Goal: Task Accomplishment & Management: Complete application form

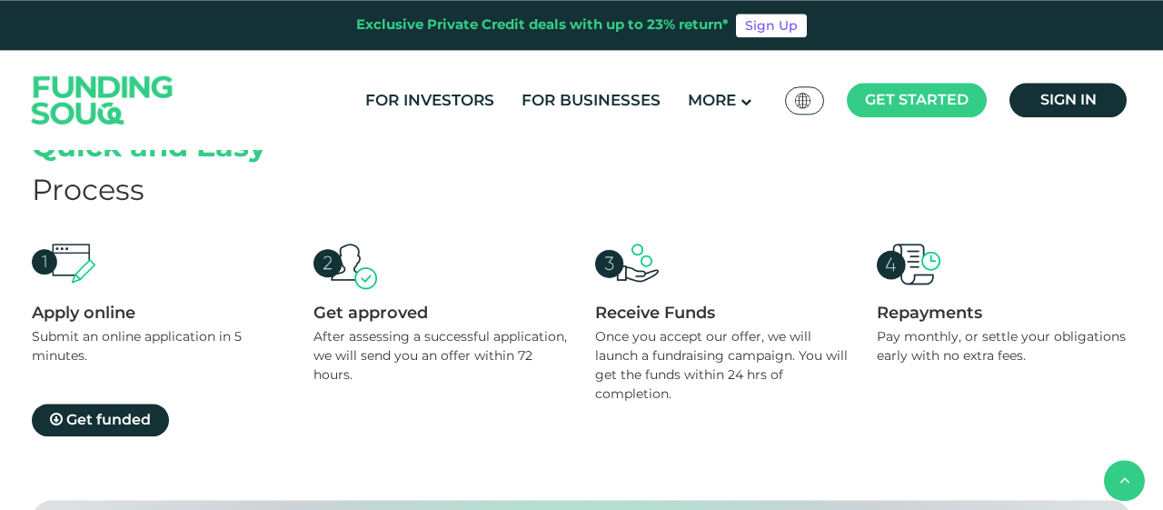
scroll to position [1755, 0]
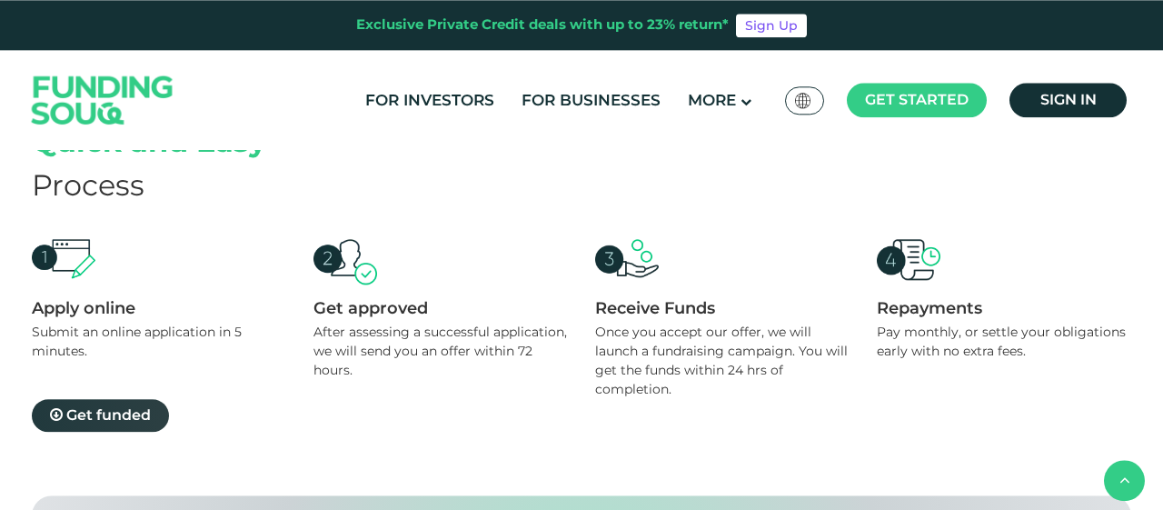
click at [132, 406] on span "Get funded" at bounding box center [108, 414] width 85 height 17
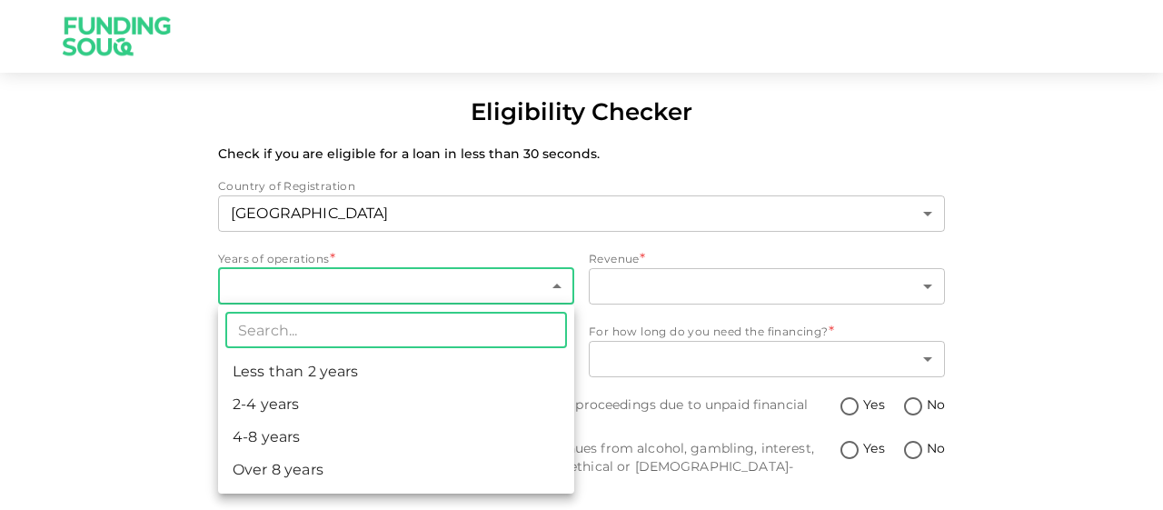
click at [403, 281] on body "Eligibility Checker Check if you are eligible for a loan in less than 30 second…" at bounding box center [581, 255] width 1163 height 510
click at [386, 370] on li "Less than 2 years" at bounding box center [396, 371] width 356 height 33
type input "1"
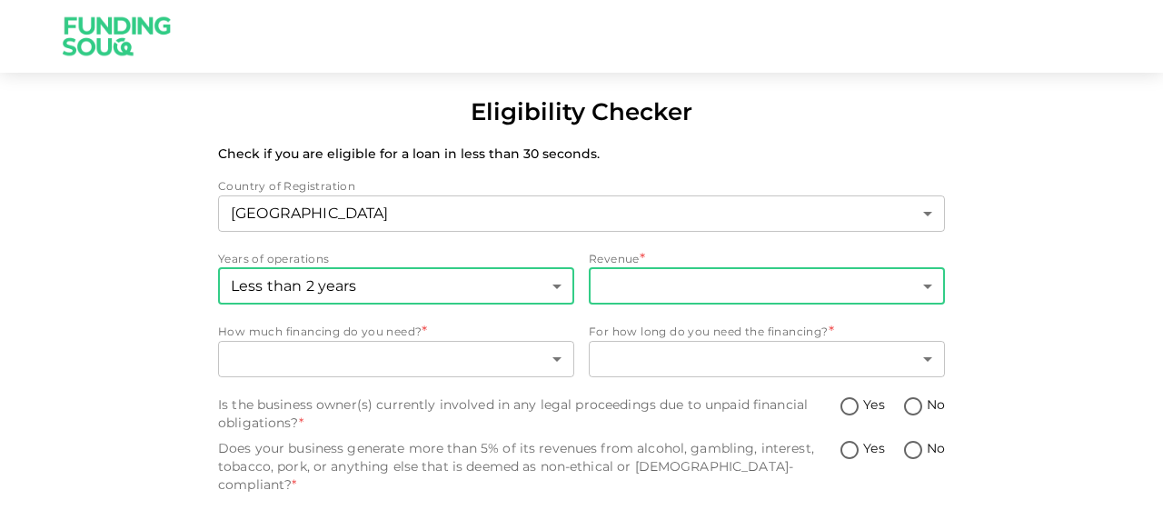
click at [652, 296] on body "Eligibility Checker Check if you are eligible for a loan in less than 30 second…" at bounding box center [581, 255] width 1163 height 510
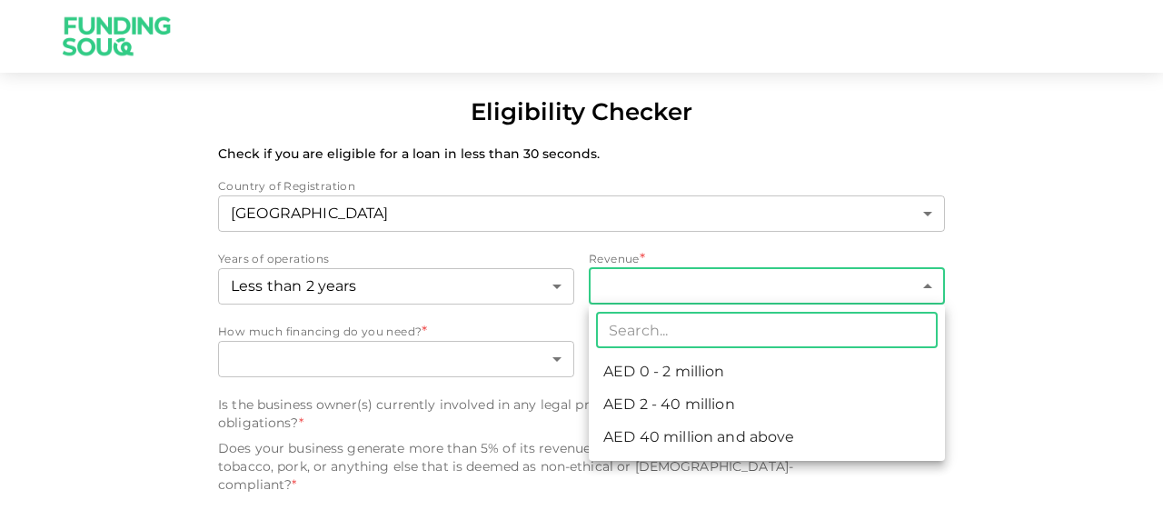
click at [651, 366] on li "AED 0 - 2 million" at bounding box center [767, 371] width 356 height 33
type input "1"
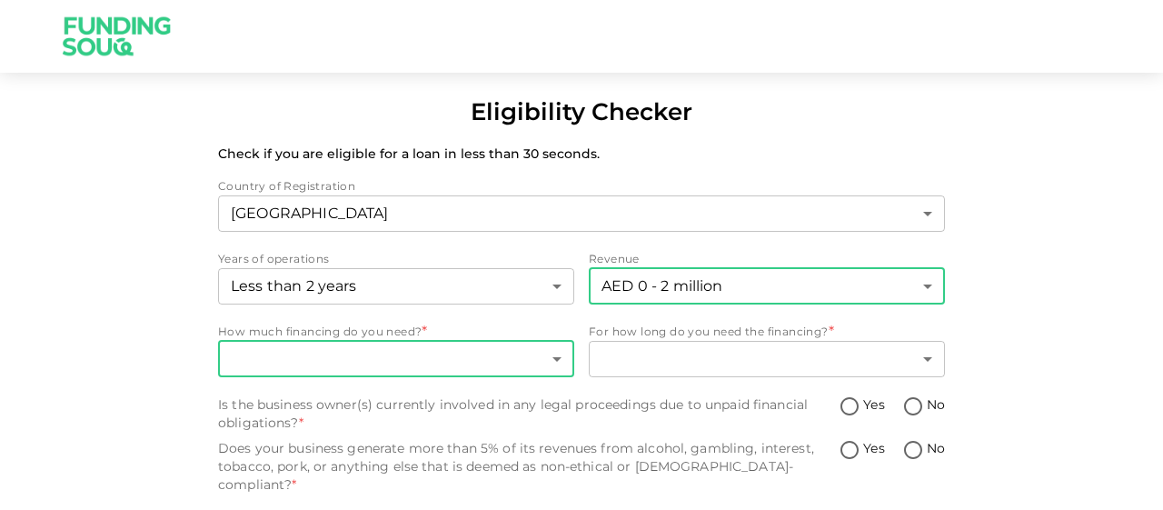
click at [442, 363] on body "Eligibility Checker Check if you are eligible for a loan in less than 30 second…" at bounding box center [581, 255] width 1163 height 510
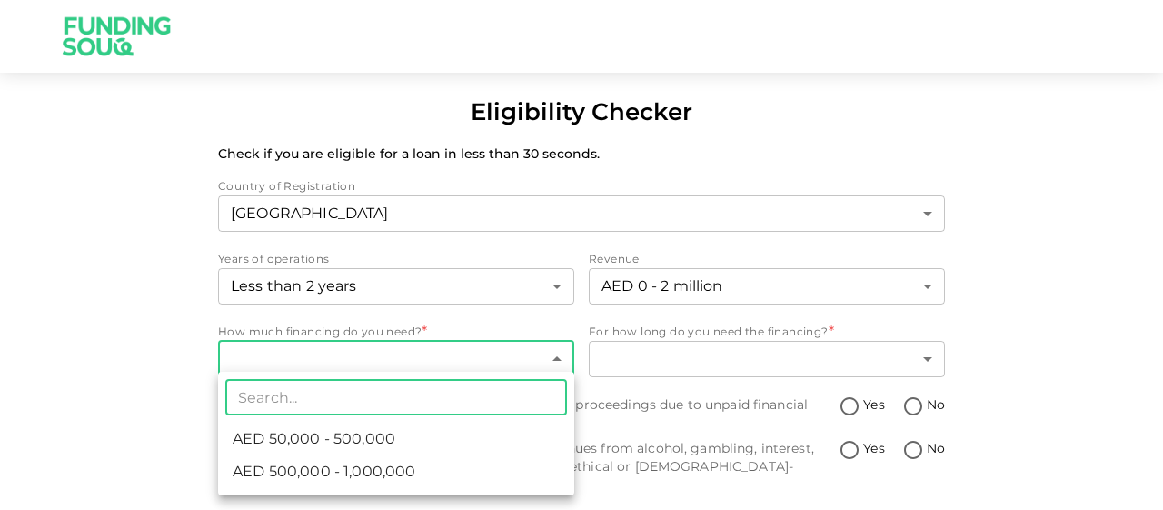
click at [521, 479] on li "AED 500,000 - 1,000,000" at bounding box center [396, 471] width 356 height 33
type input "2"
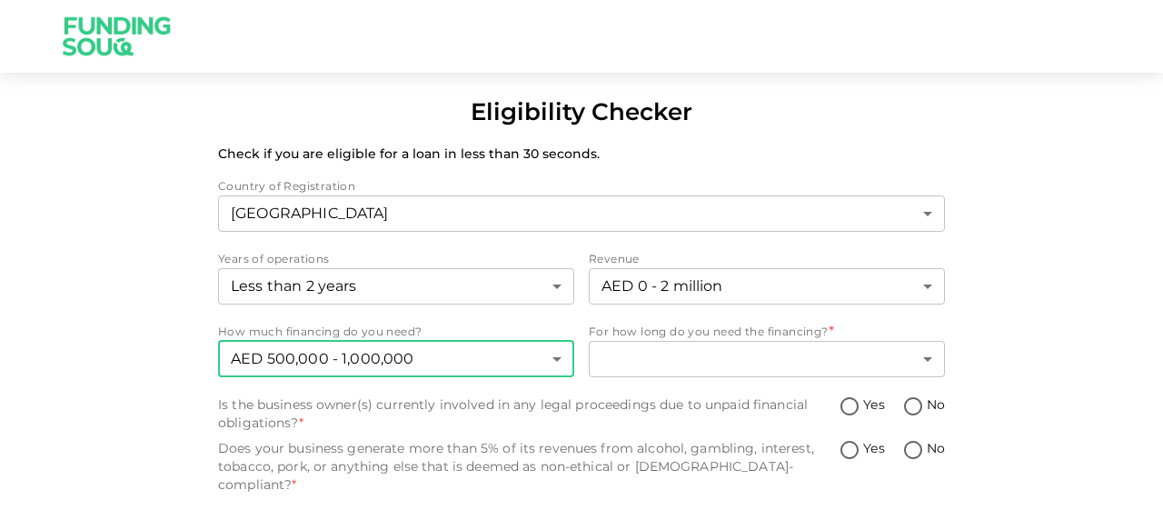
click at [1082, 223] on div "Eligibility Checker Check if you are eligible for a loan in less than 30 second…" at bounding box center [581, 324] width 1163 height 461
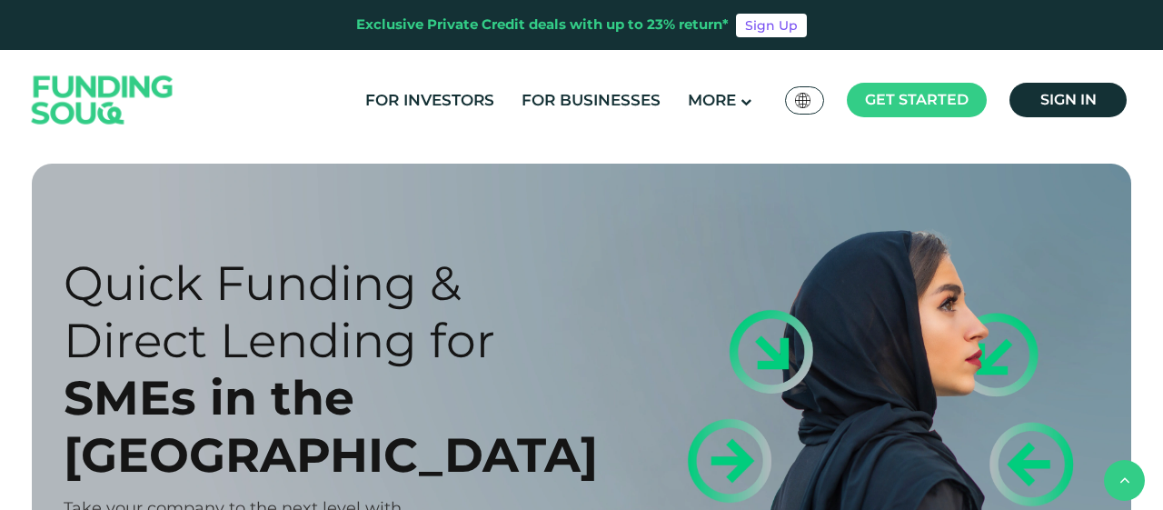
scroll to position [1755, 0]
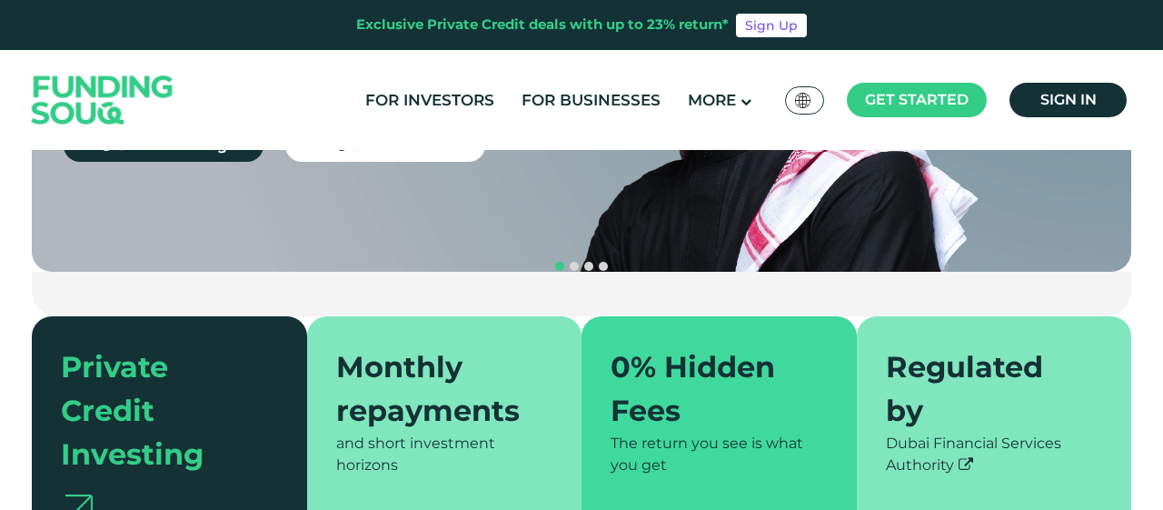
scroll to position [328, 0]
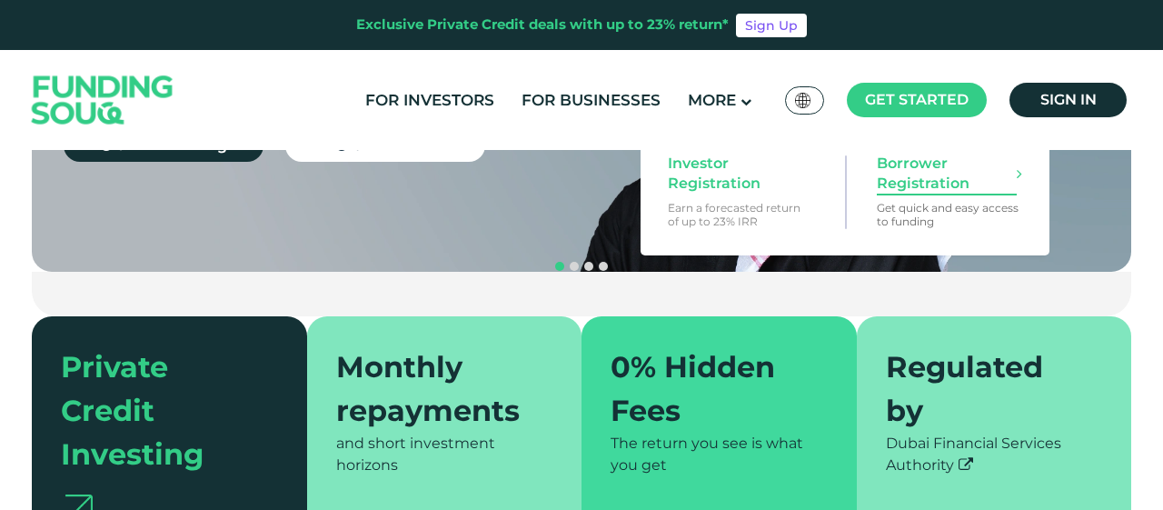
click at [926, 190] on span "Borrower Registration" at bounding box center [947, 174] width 140 height 40
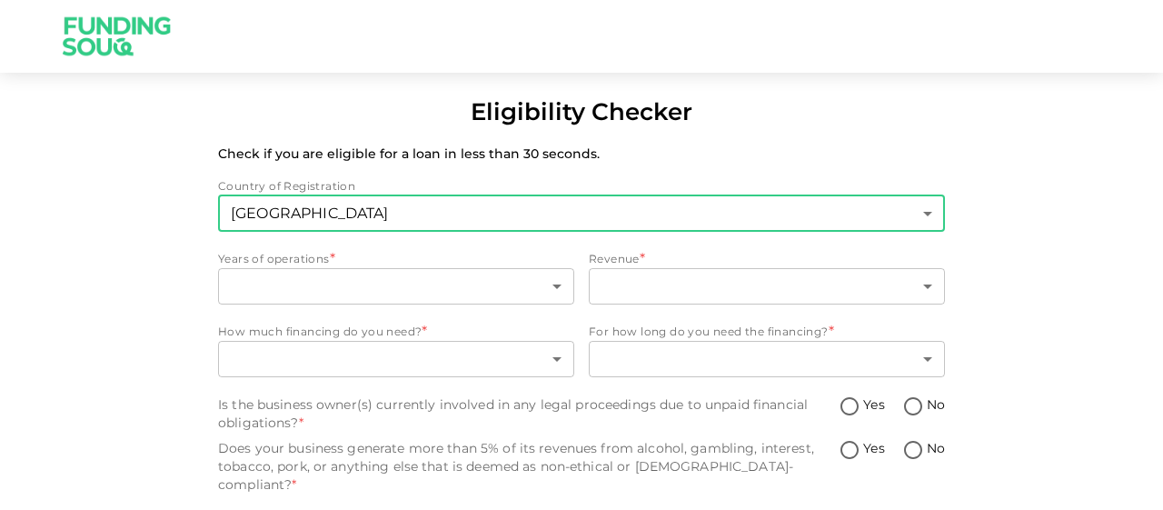
click at [340, 281] on body "Eligibility Checker Check if you are eligible for a loan in less than 30 second…" at bounding box center [581, 255] width 1163 height 510
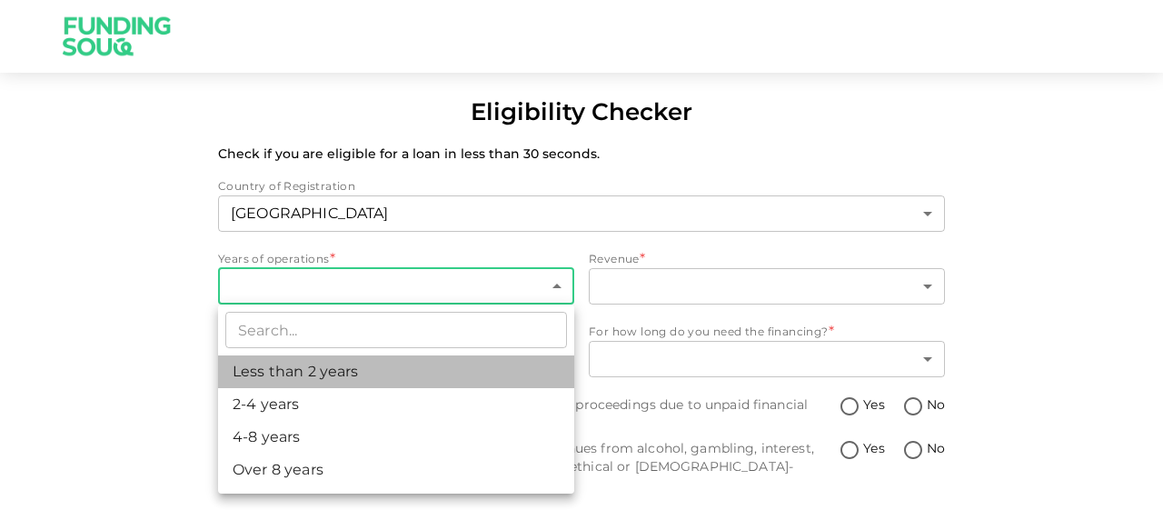
click at [352, 373] on li "Less than 2 years" at bounding box center [396, 371] width 356 height 33
type input "1"
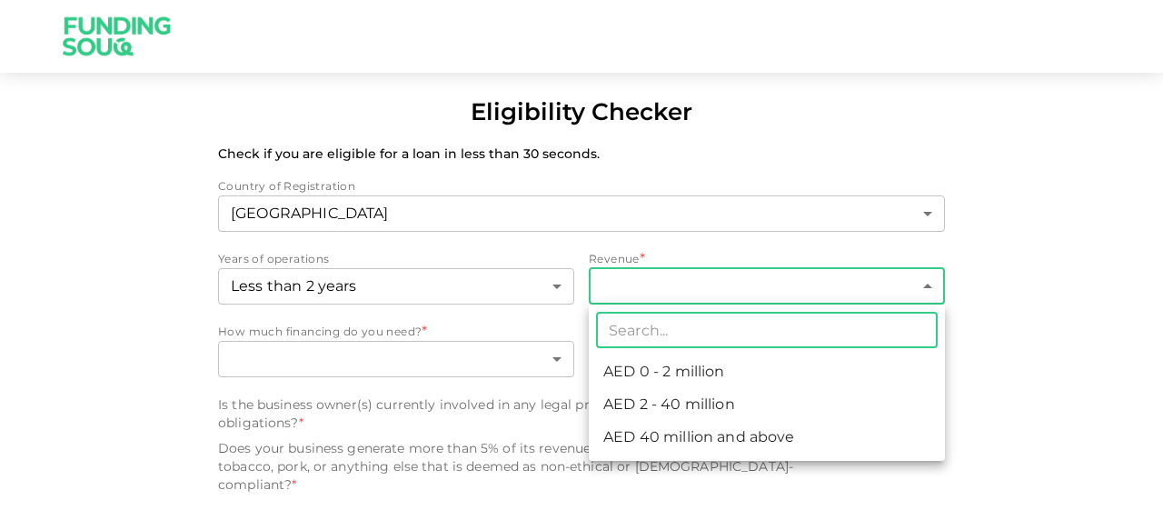
click at [657, 290] on body "Eligibility Checker Check if you are eligible for a loan in less than 30 second…" at bounding box center [581, 255] width 1163 height 510
click at [670, 357] on li "AED 0 - 2 million" at bounding box center [767, 371] width 356 height 33
type input "1"
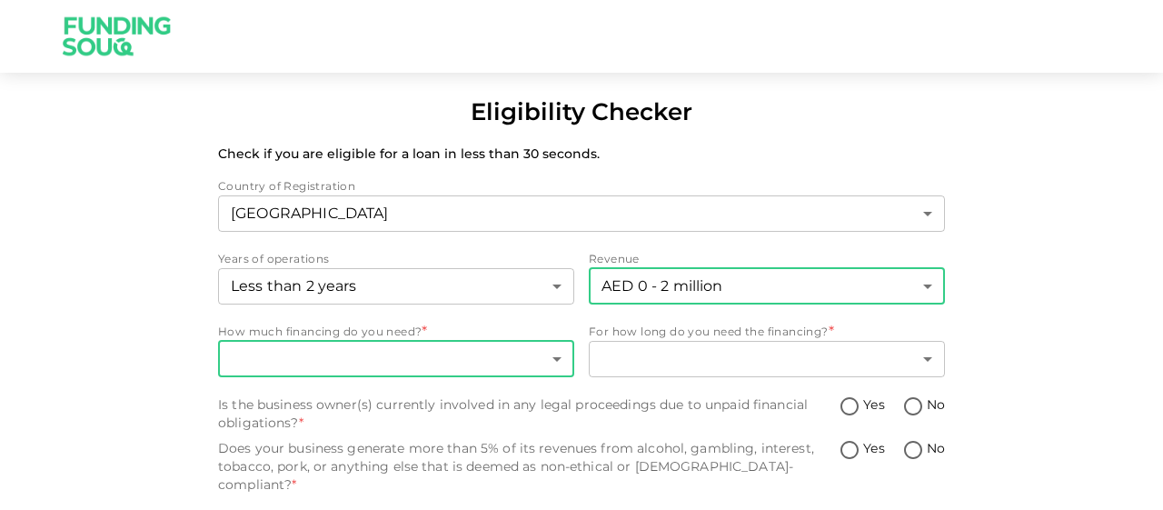
click at [436, 346] on body "Eligibility Checker Check if you are eligible for a loan in less than 30 second…" at bounding box center [581, 255] width 1163 height 510
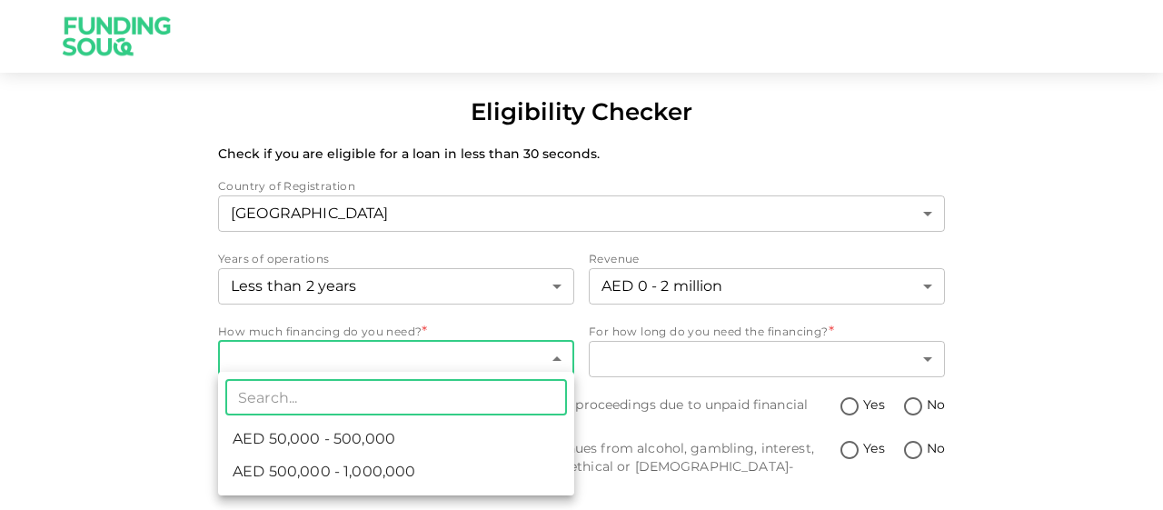
click at [436, 470] on li "AED 500,000 - 1,000,000" at bounding box center [396, 471] width 356 height 33
type input "2"
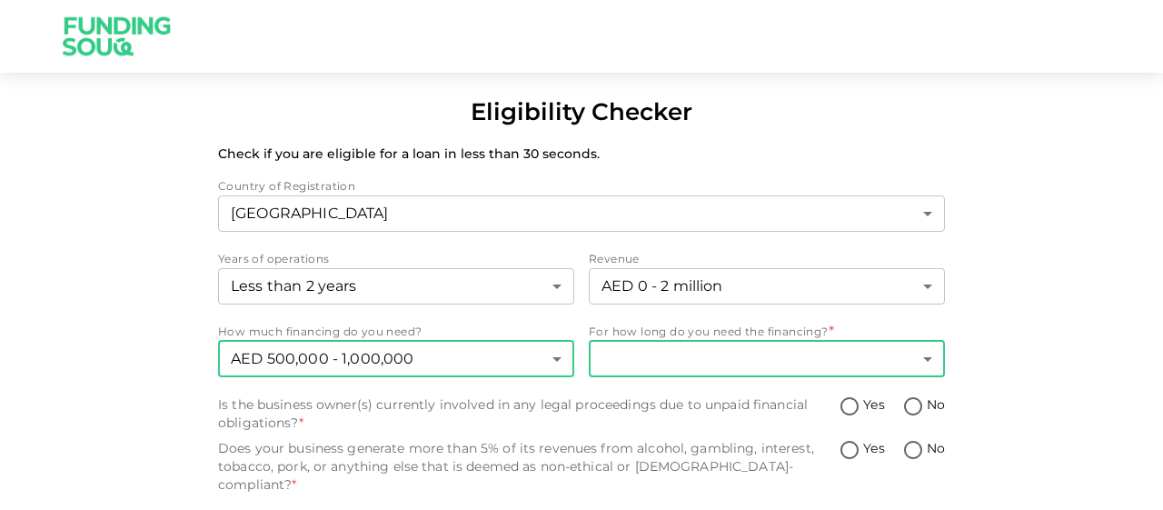
click at [710, 372] on body "Eligibility Checker Check if you are eligible for a loan in less than 30 second…" at bounding box center [581, 255] width 1163 height 510
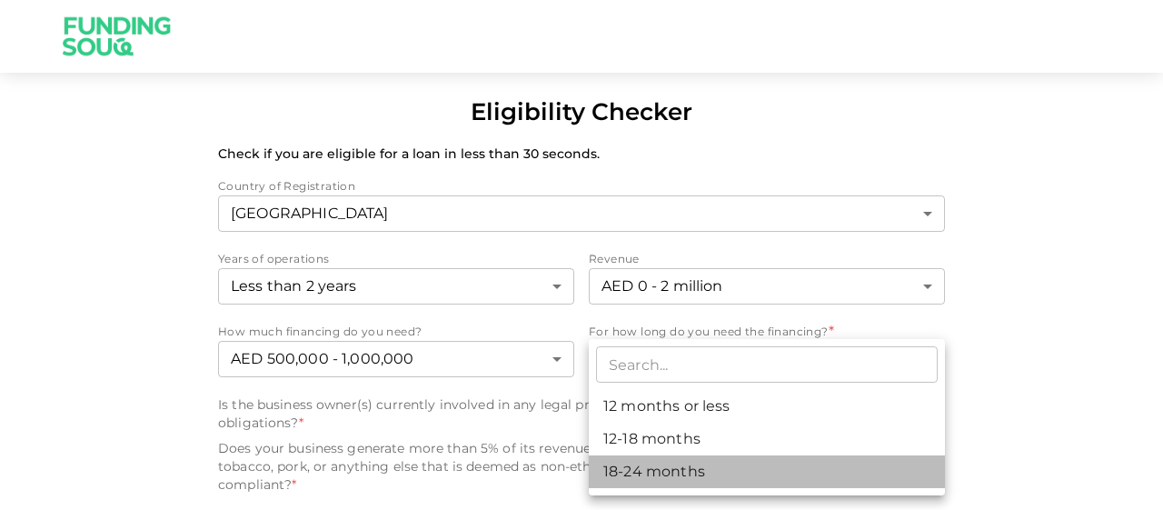
click at [737, 474] on li "18-24 months" at bounding box center [767, 471] width 356 height 33
type input "3"
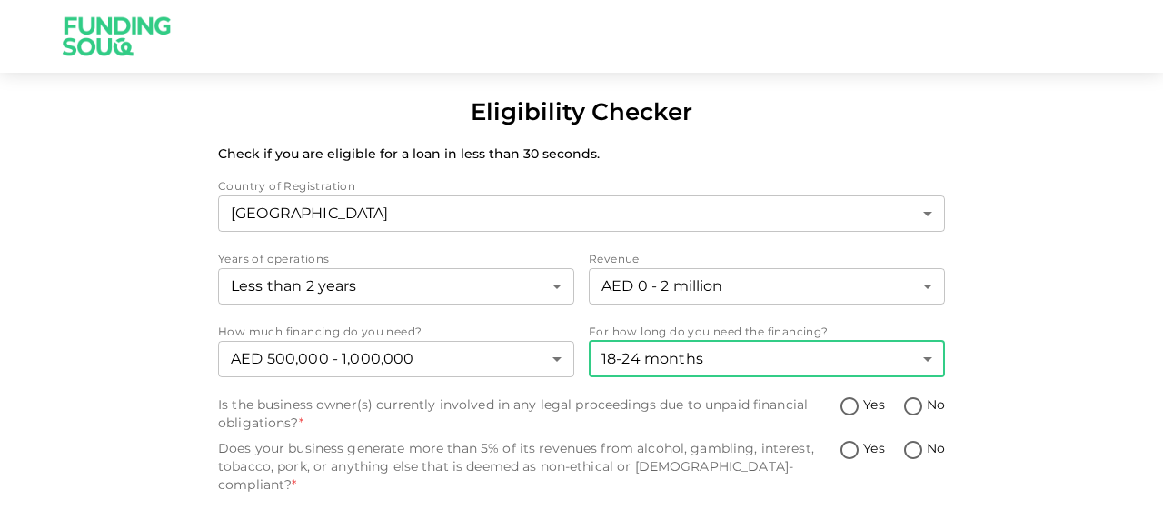
click at [1063, 310] on div "Eligibility Checker Check if you are eligible for a loan in less than 30 second…" at bounding box center [581, 324] width 1163 height 461
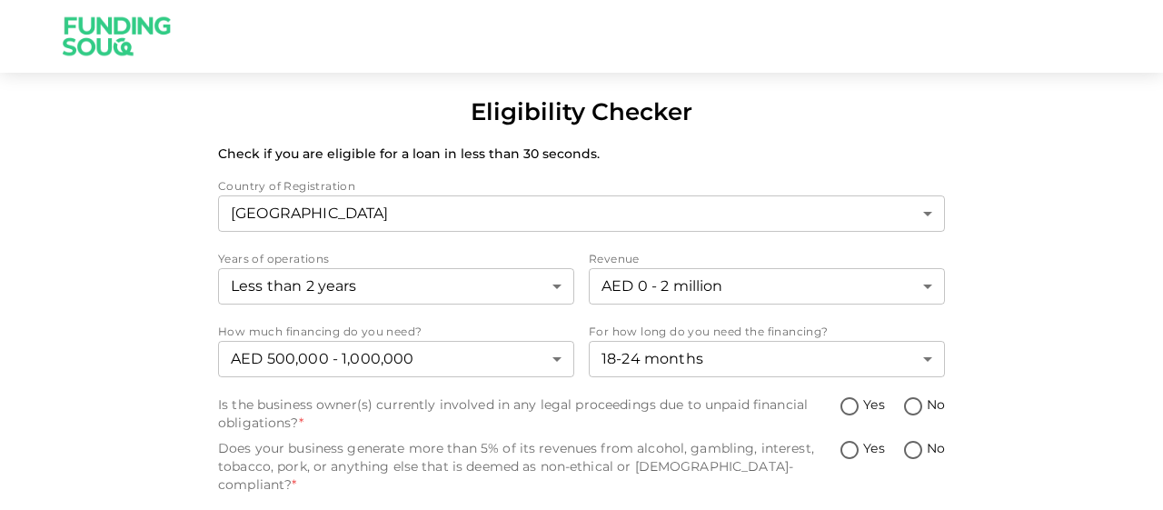
scroll to position [27, 0]
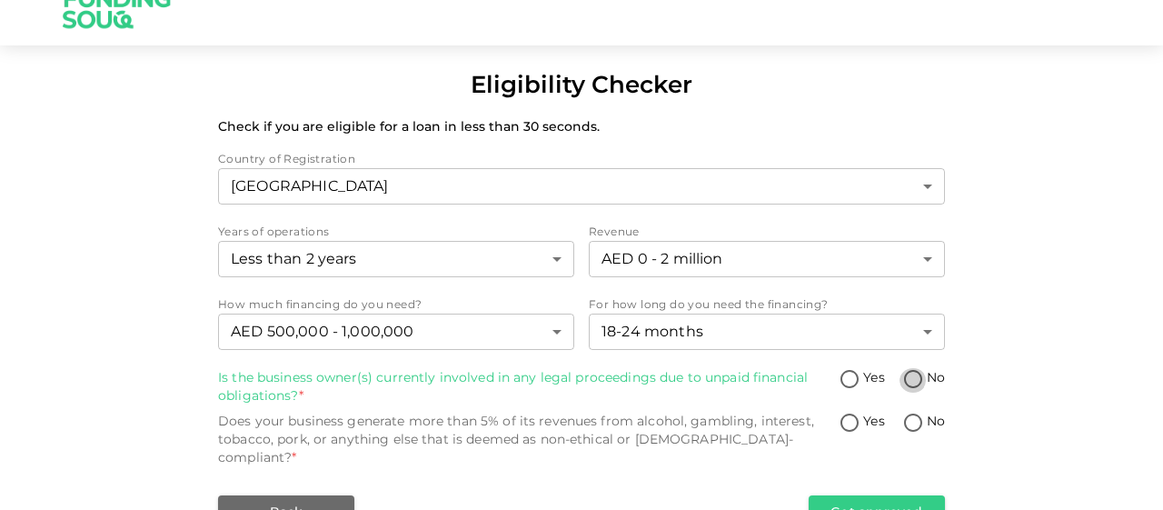
click at [920, 377] on input "No" at bounding box center [913, 380] width 27 height 25
radio input "true"
click at [920, 418] on input "No" at bounding box center [913, 424] width 27 height 25
radio input "true"
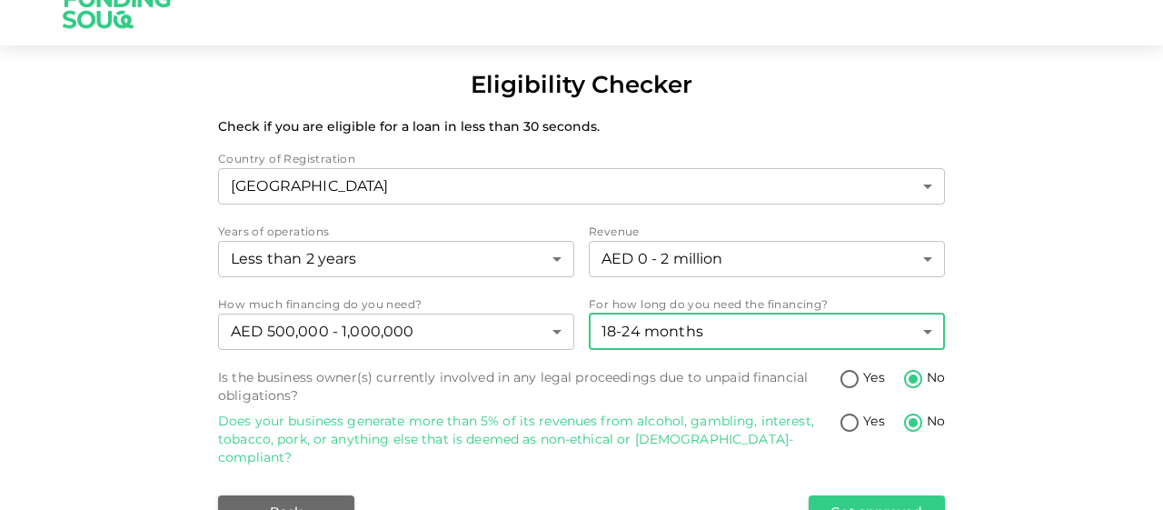
click at [825, 333] on body "Eligibility Checker Check if you are eligible for a loan in less than 30 second…" at bounding box center [581, 255] width 1163 height 510
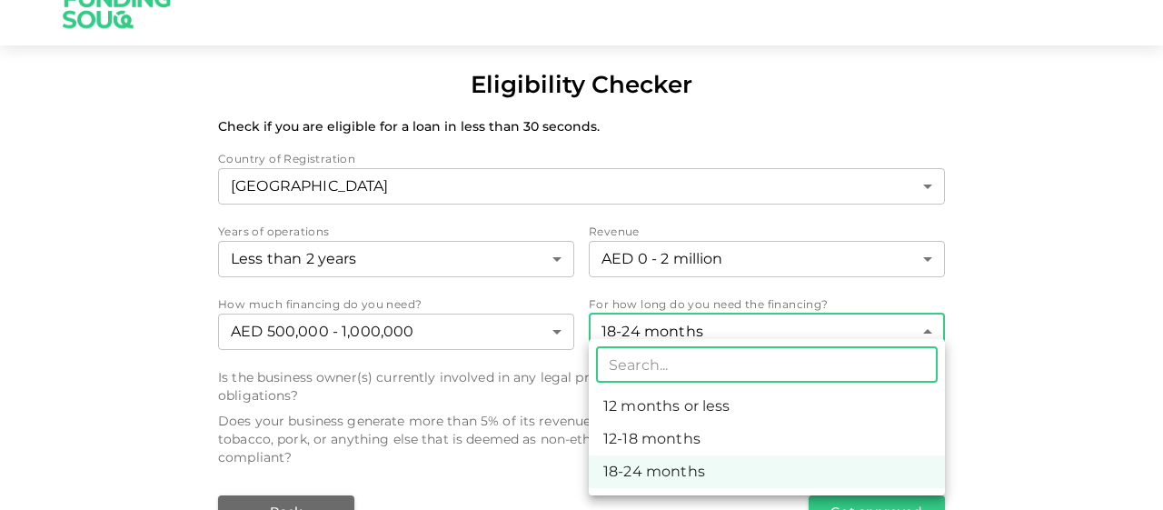
click at [1067, 350] on div at bounding box center [581, 255] width 1163 height 510
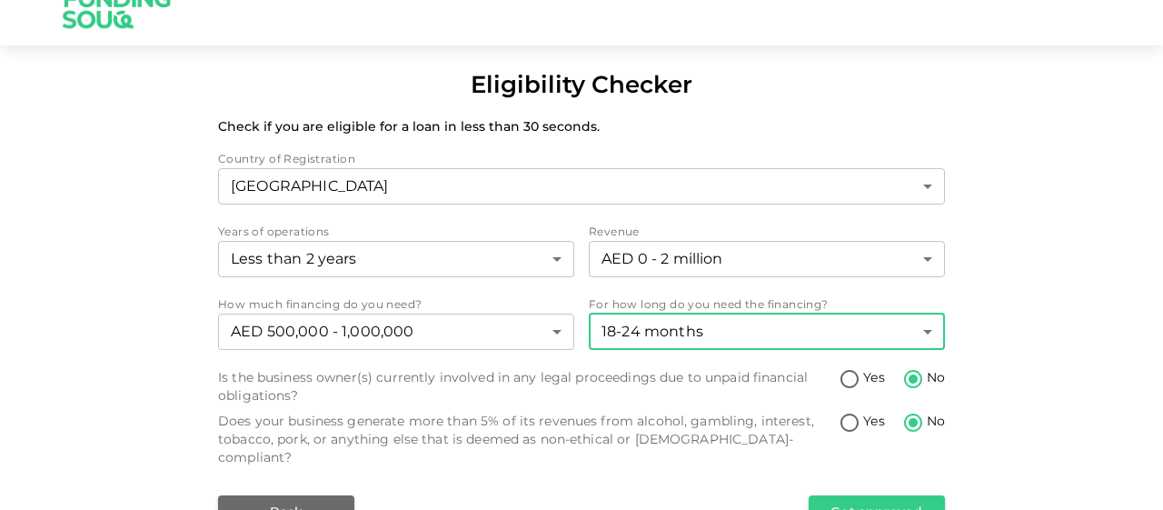
click at [339, 473] on div "Country of Registration United Arab Emirates 1 ​ Years of operations Less than …" at bounding box center [581, 339] width 727 height 378
